Goal: Task Accomplishment & Management: Complete application form

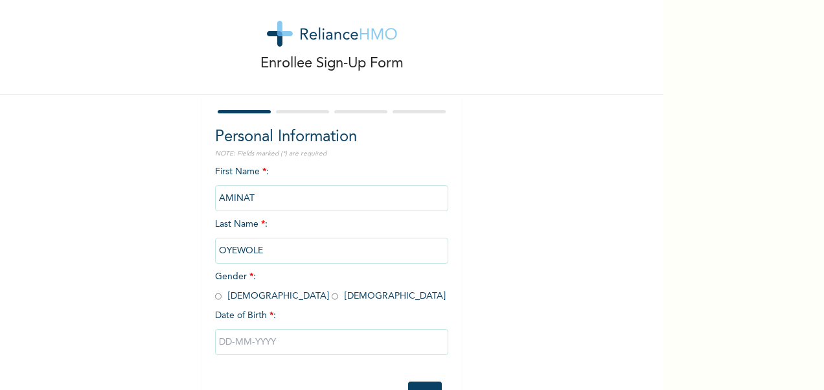
scroll to position [67, 0]
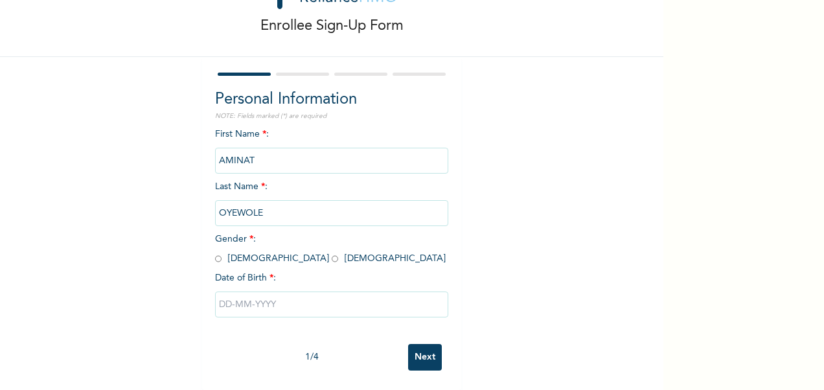
click at [332, 253] on input "radio" at bounding box center [335, 259] width 6 height 12
radio input "true"
click at [254, 291] on input "text" at bounding box center [331, 304] width 233 height 26
select select "8"
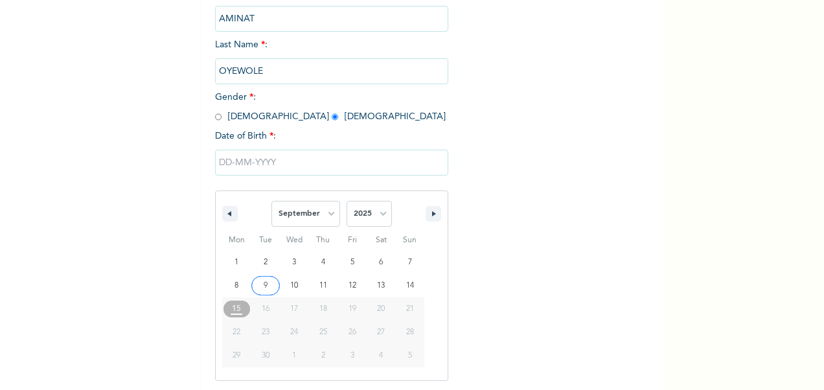
scroll to position [199, 0]
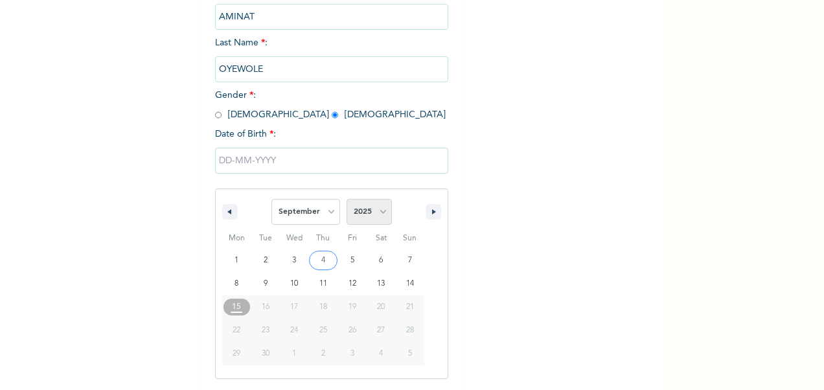
click at [380, 215] on select "2025 2024 2023 2022 2021 2020 2019 2018 2017 2016 2015 2014 2013 2012 2011 2010…" at bounding box center [368, 212] width 45 height 26
select select "1995"
click at [346, 200] on select "2025 2024 2023 2022 2021 2020 2019 2018 2017 2016 2015 2014 2013 2012 2011 2010…" at bounding box center [368, 212] width 45 height 26
click at [328, 211] on select "January February March April May June July August September October November De…" at bounding box center [305, 212] width 69 height 26
select select "1"
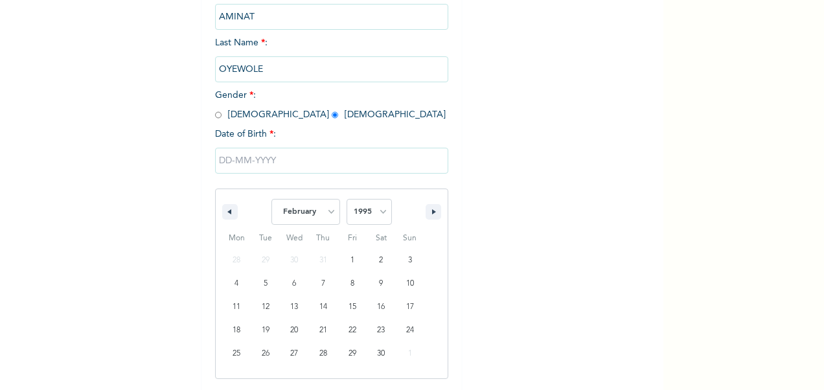
click at [271, 200] on select "January February March April May June July August September October November De…" at bounding box center [305, 212] width 69 height 26
type input "[DATE]"
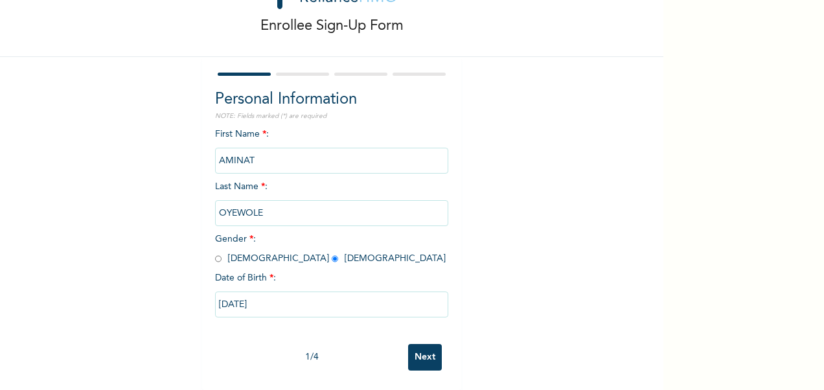
click at [430, 348] on input "Next" at bounding box center [425, 357] width 34 height 27
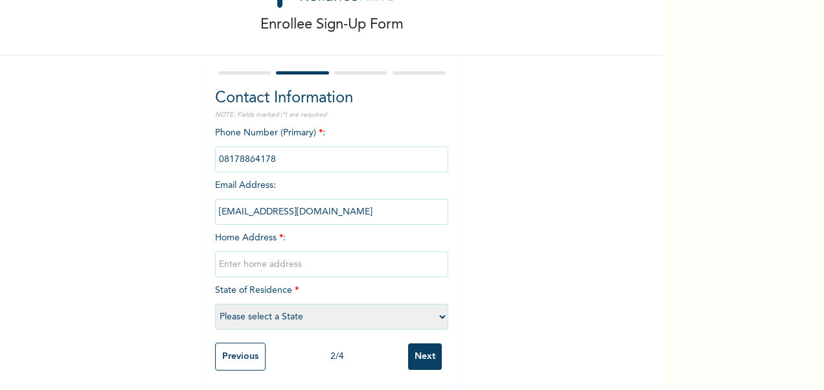
click at [266, 260] on input "text" at bounding box center [331, 264] width 233 height 26
type input "[STREET_ADDRESS][DEMOGRAPHIC_DATA]"
click at [431, 304] on select "Please select a State [PERSON_NAME] (FCT) [PERSON_NAME] Ibom [GEOGRAPHIC_DATA] …" at bounding box center [331, 317] width 233 height 26
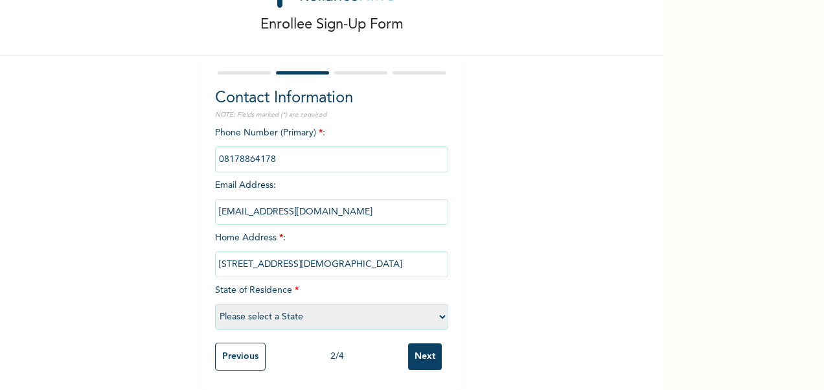
select select "25"
click at [215, 304] on select "Please select a State [PERSON_NAME] (FCT) [PERSON_NAME] Ibom [GEOGRAPHIC_DATA] …" at bounding box center [331, 317] width 233 height 26
click at [429, 350] on input "Next" at bounding box center [425, 356] width 34 height 27
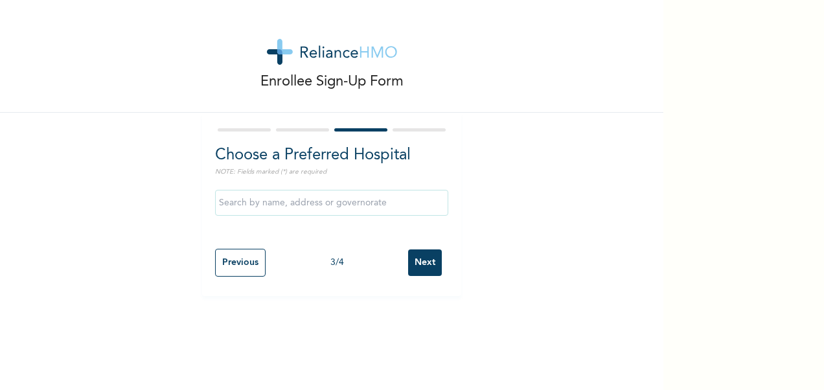
click at [338, 205] on input "text" at bounding box center [331, 203] width 233 height 26
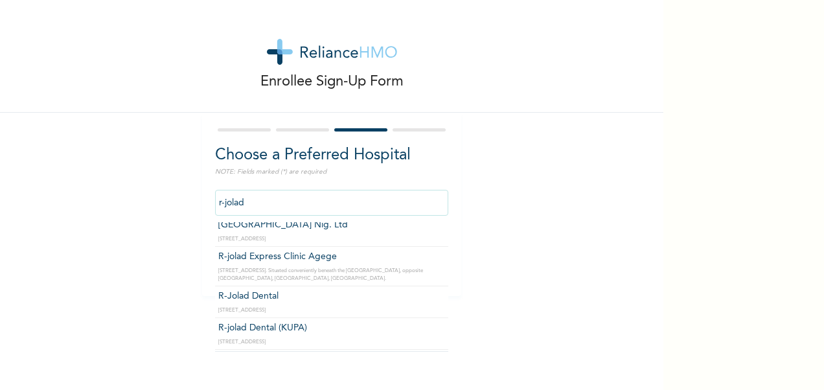
scroll to position [67, 0]
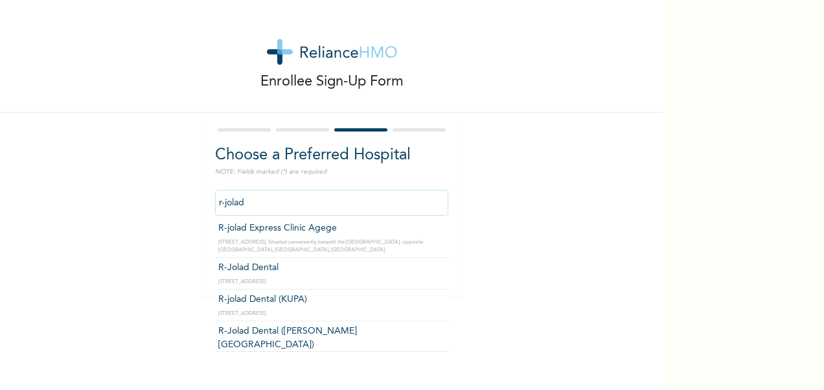
type input "r-jolad"
